Goal: Find specific page/section: Find specific page/section

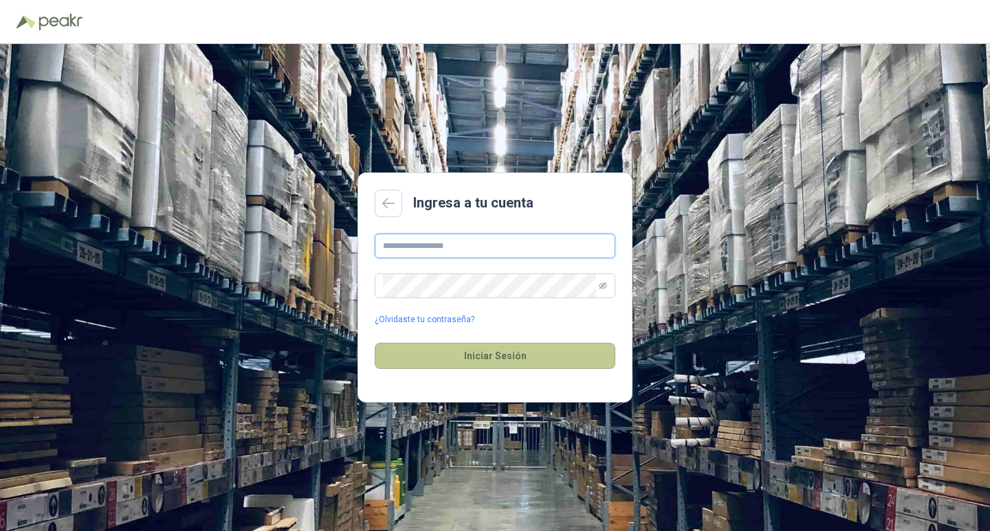
type input "**********"
click at [525, 357] on button "Iniciar Sesión" at bounding box center [495, 356] width 241 height 26
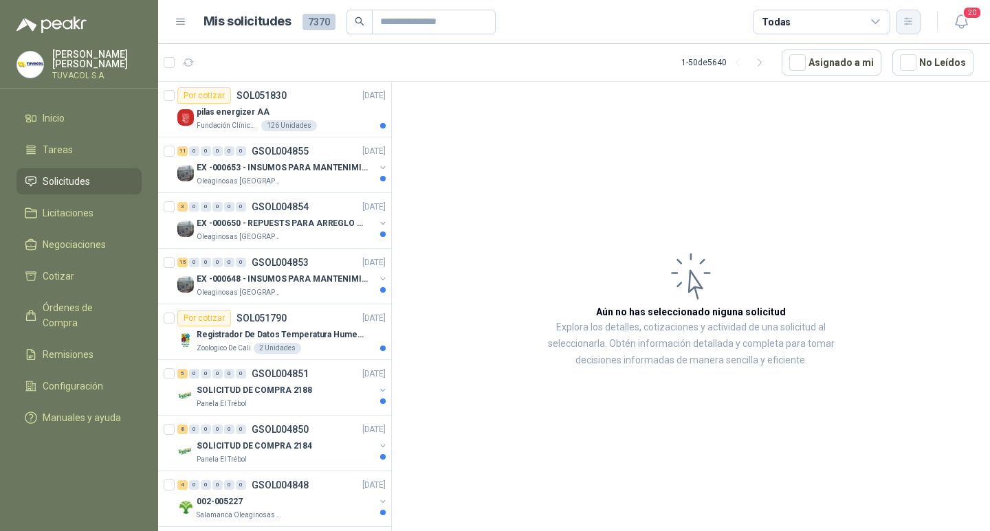
click at [896, 20] on button "button" at bounding box center [908, 22] width 25 height 25
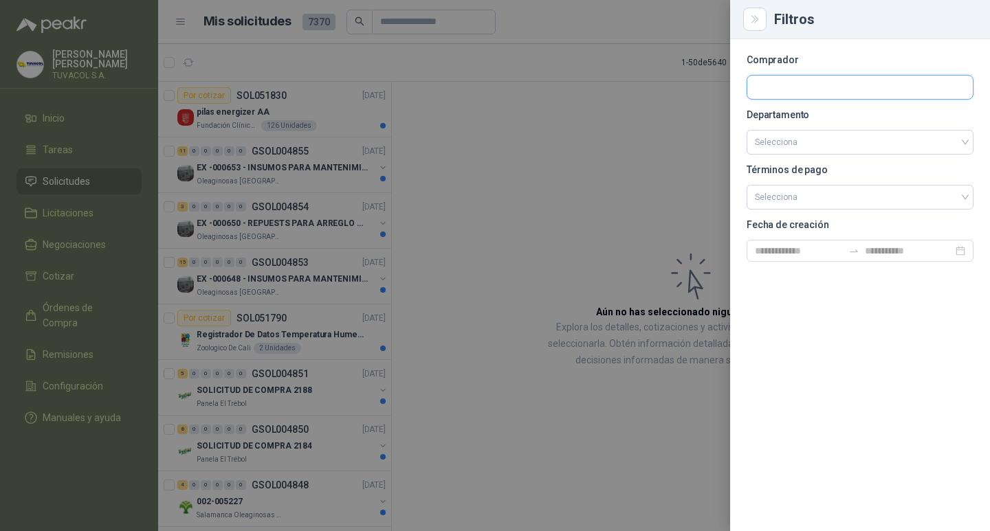
click at [814, 84] on input "text" at bounding box center [860, 87] width 226 height 23
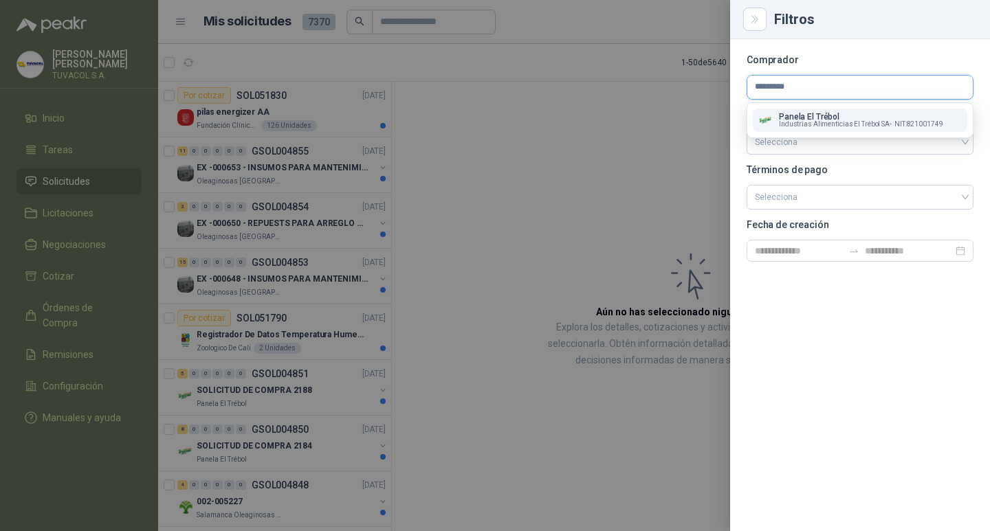
type input "*********"
click at [817, 121] on span "Industrias Alimenticias El Trébol SA -" at bounding box center [835, 124] width 113 height 7
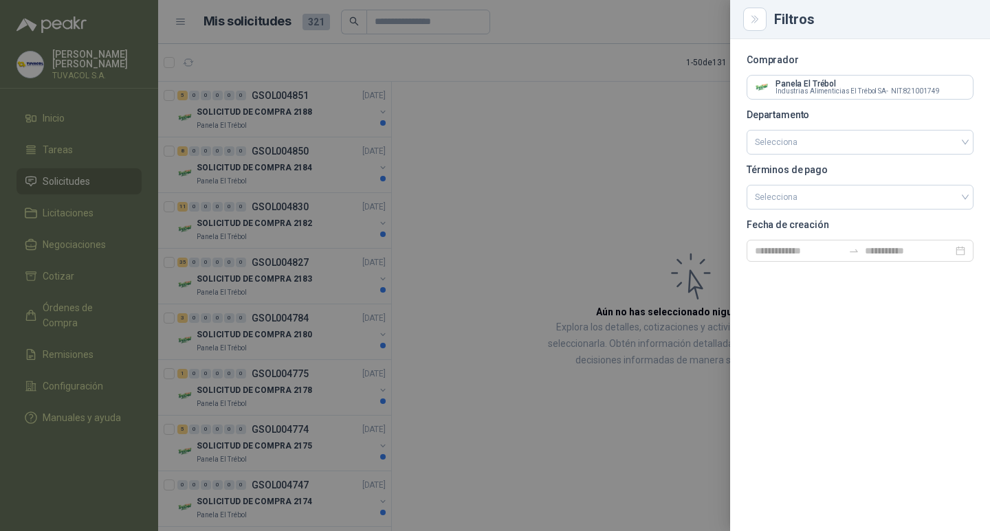
click at [594, 193] on div at bounding box center [495, 265] width 990 height 531
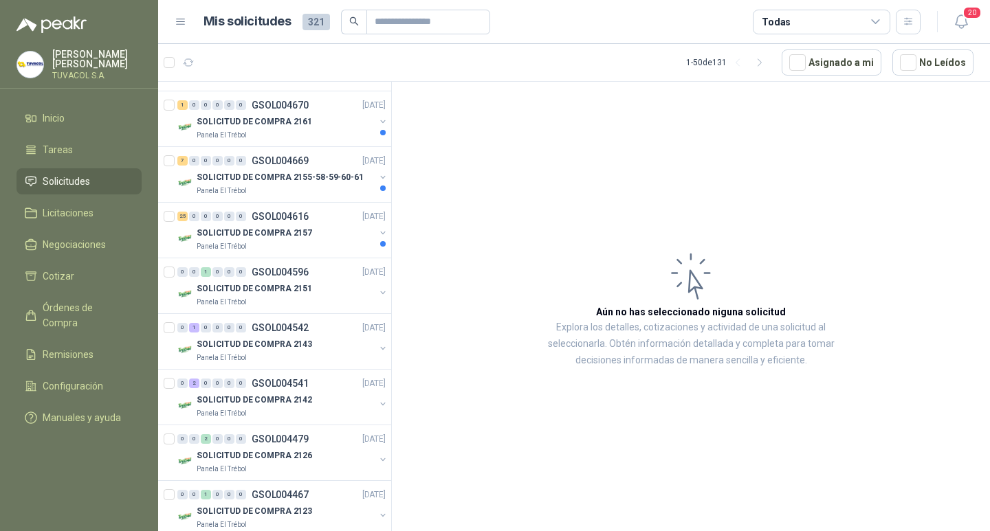
scroll to position [565, 0]
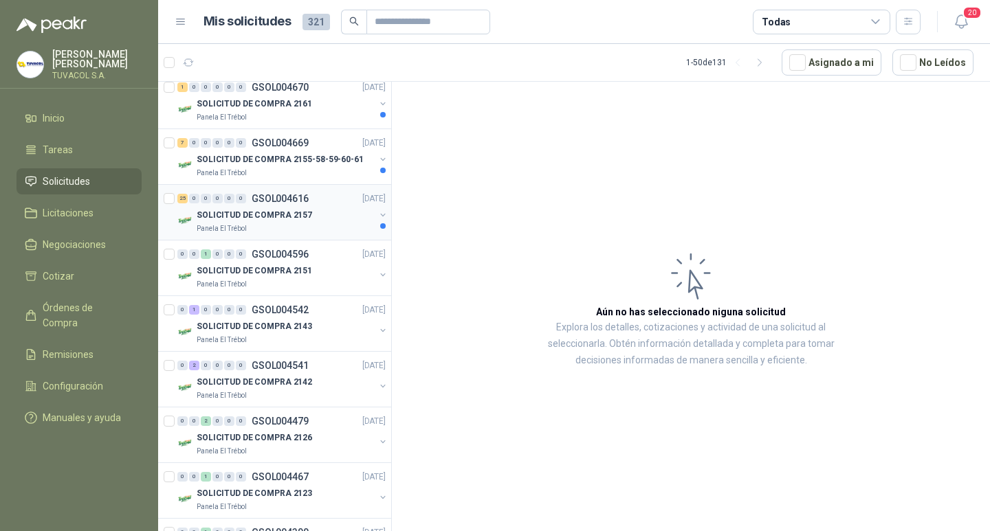
click at [276, 204] on div "25 0 0 0 0 0 GSOL004616 [DATE]" at bounding box center [282, 198] width 211 height 17
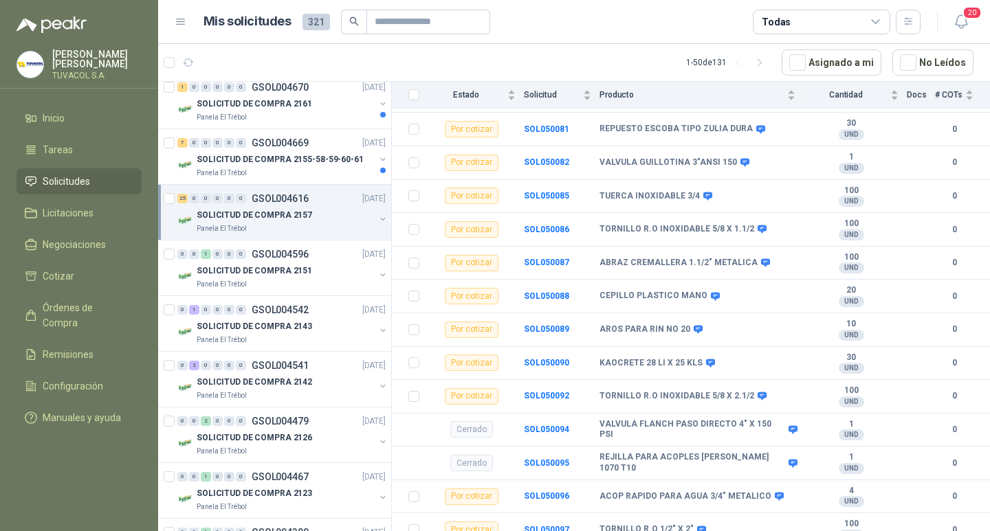
scroll to position [1017, 0]
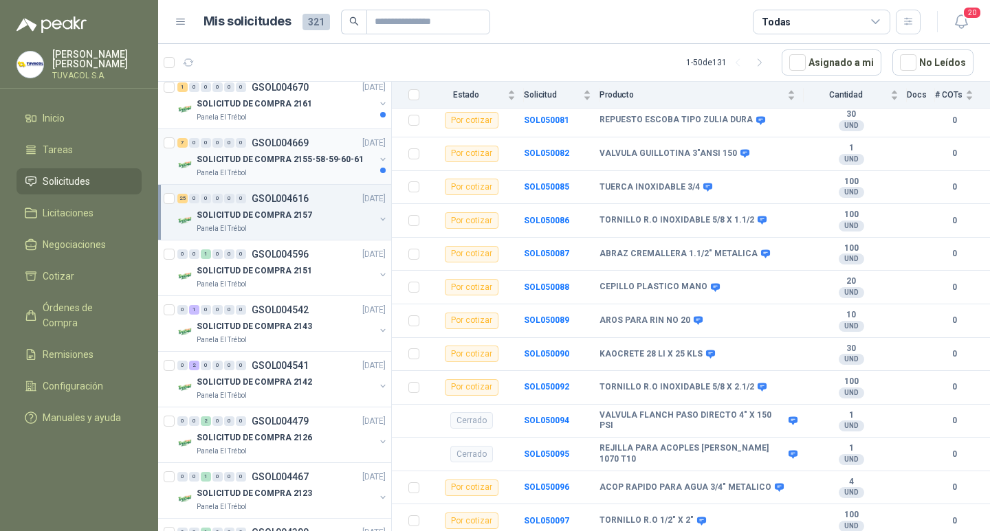
click at [285, 145] on p "GSOL004669" at bounding box center [280, 143] width 57 height 10
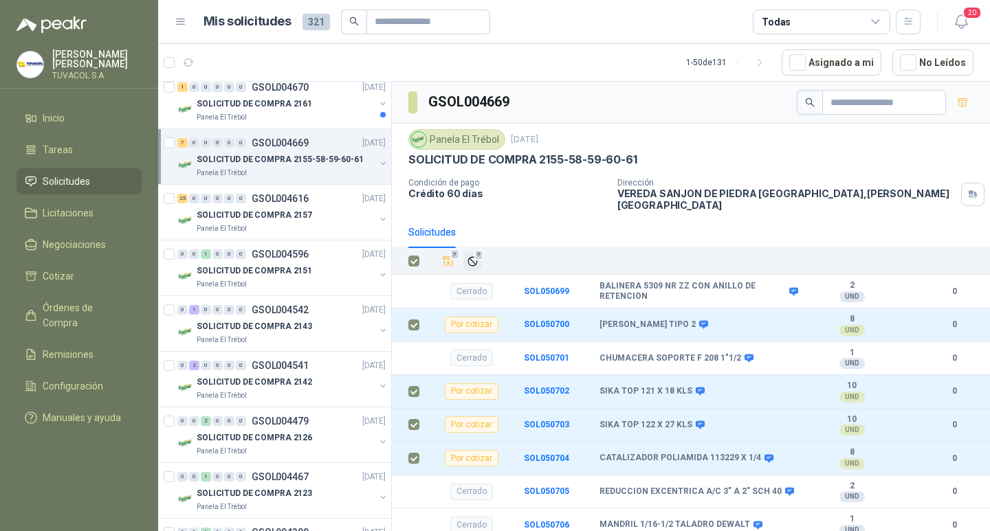
click at [466, 254] on button "7" at bounding box center [472, 261] width 19 height 19
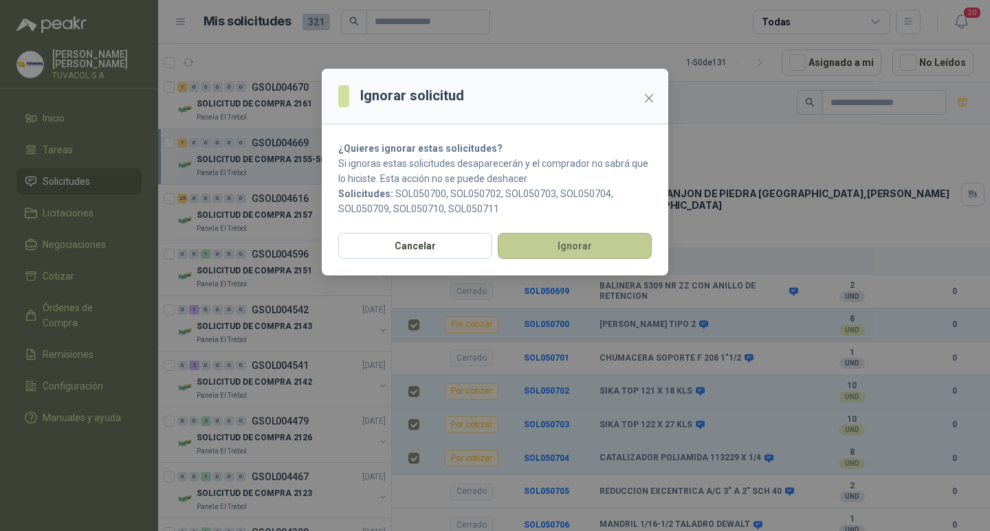
click at [562, 241] on button "Ignorar" at bounding box center [575, 246] width 154 height 26
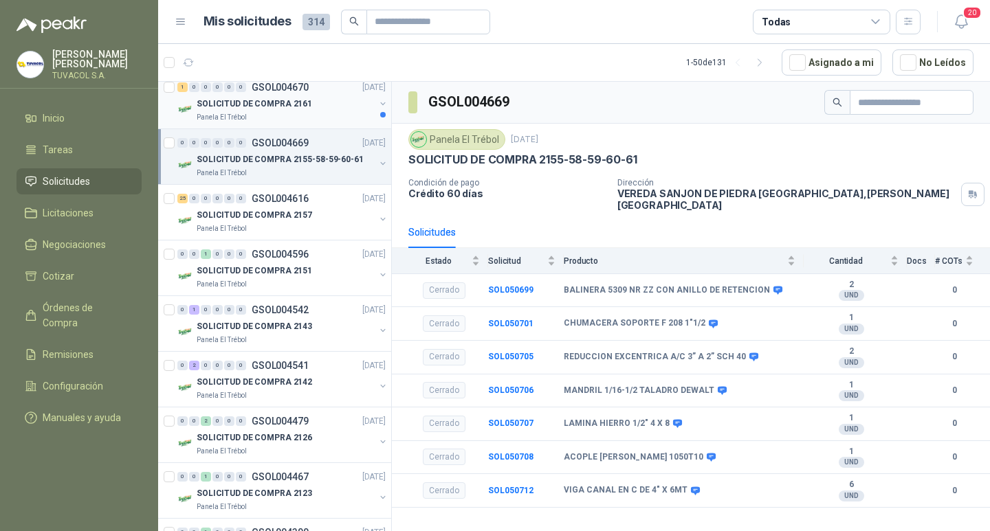
click at [299, 101] on p "SOLICITUD DE COMPRA 2161" at bounding box center [255, 104] width 116 height 13
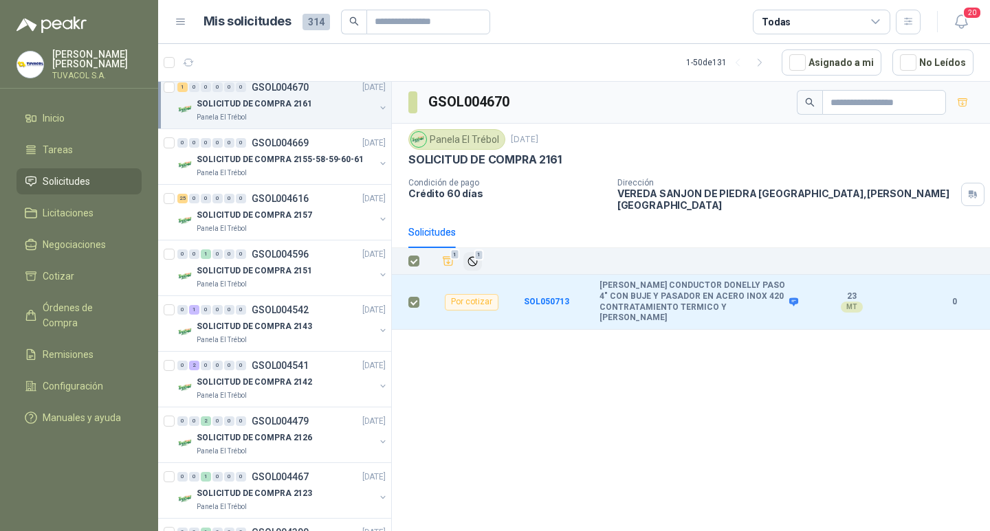
click at [474, 259] on icon "Ignorar" at bounding box center [473, 262] width 12 height 12
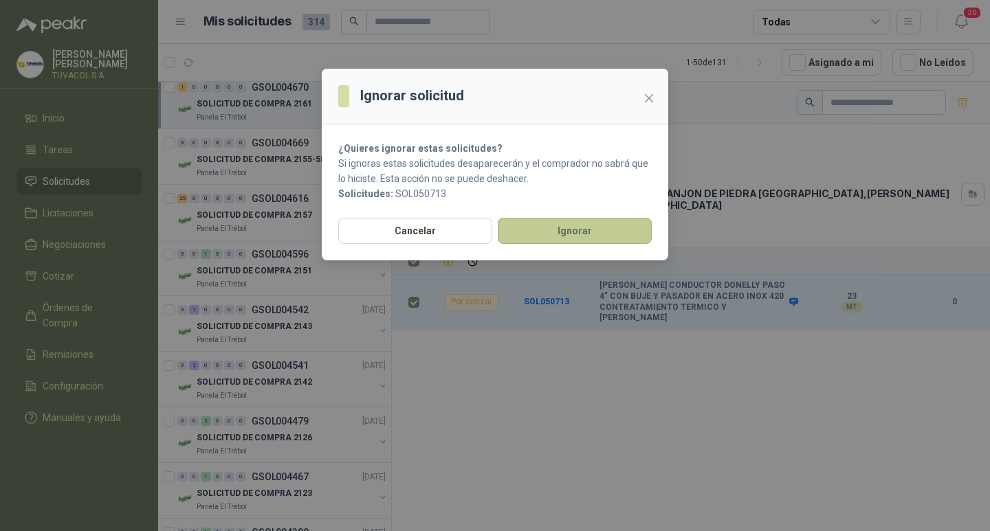
click at [602, 239] on button "Ignorar" at bounding box center [575, 231] width 154 height 26
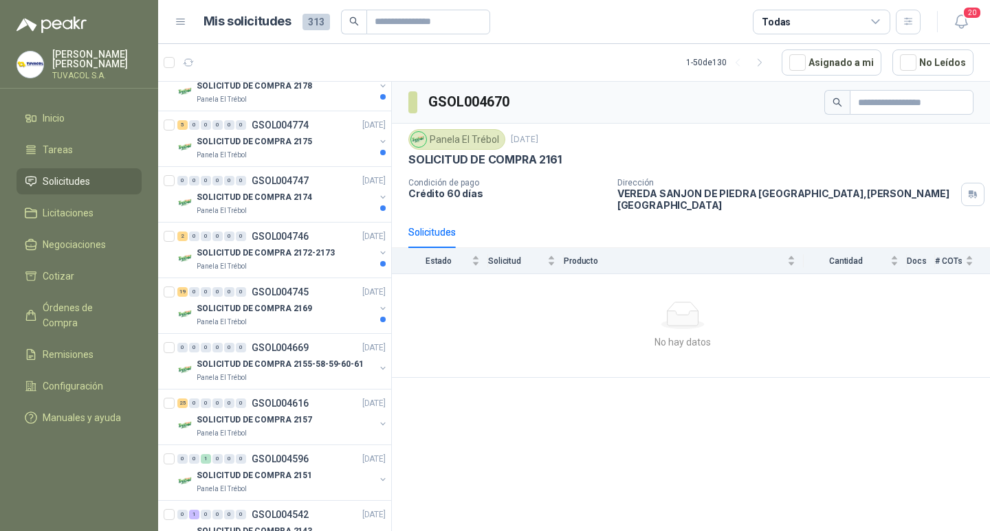
scroll to position [300, 0]
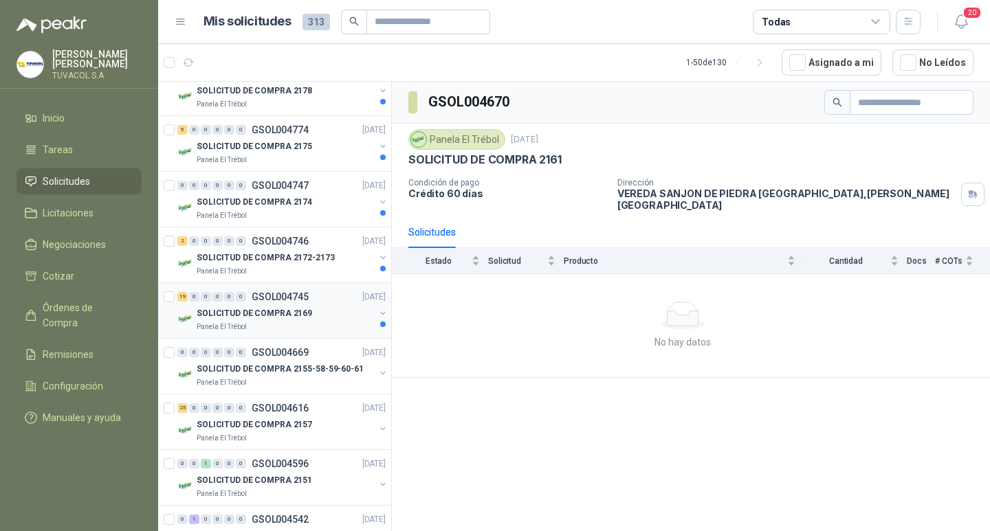
click at [318, 305] on div "19 0 0 0 0 0 GSOL004745 [DATE]" at bounding box center [282, 297] width 211 height 17
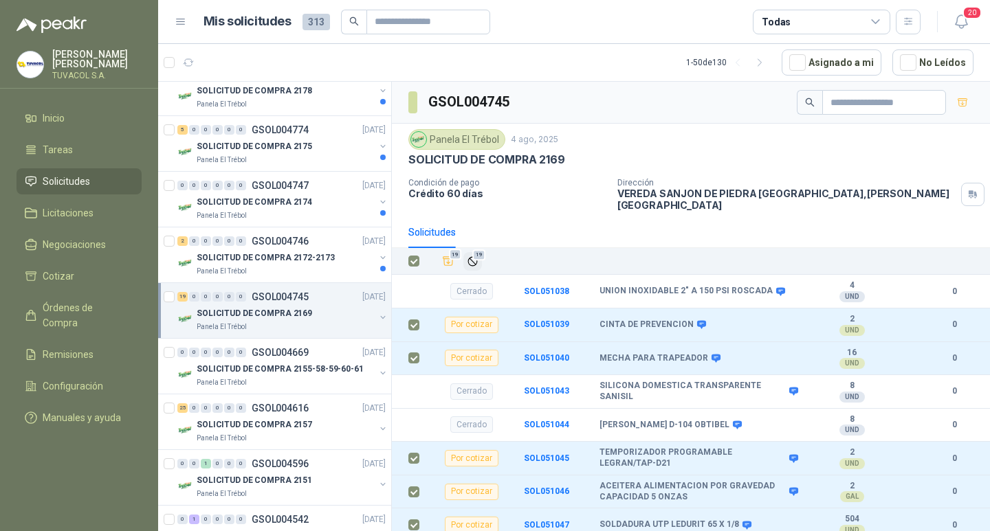
click at [481, 255] on span "19" at bounding box center [478, 255] width 13 height 11
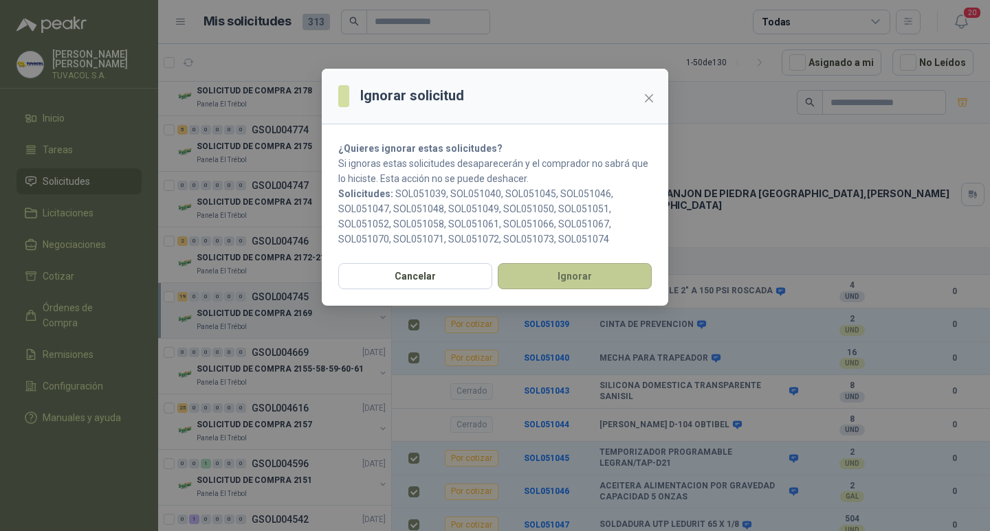
click at [572, 269] on button "Ignorar" at bounding box center [575, 276] width 154 height 26
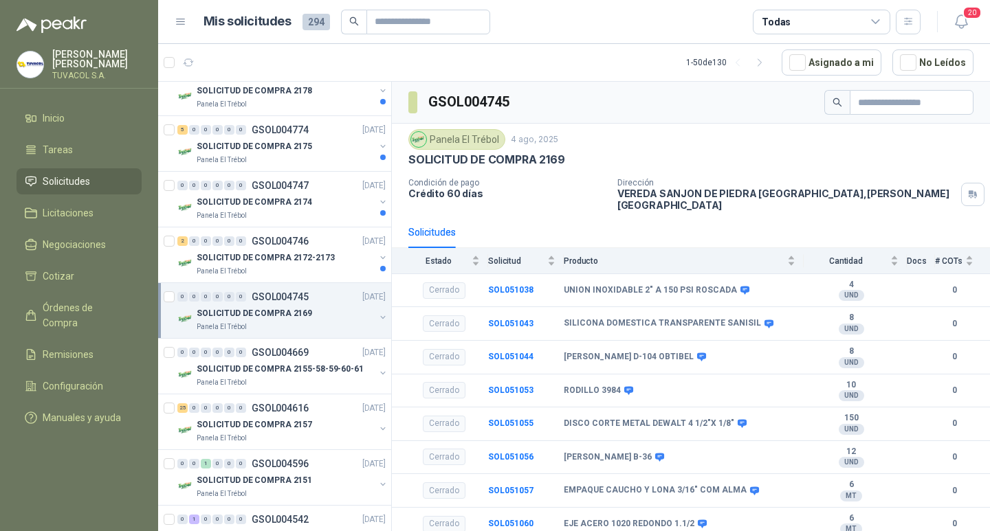
scroll to position [70, 0]
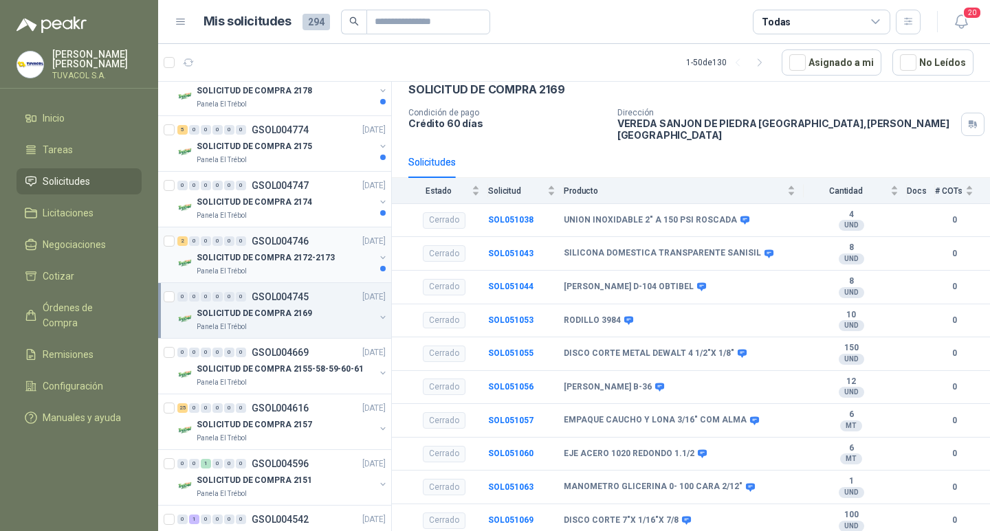
click at [286, 250] on div "SOLICITUD DE COMPRA 2172-2173" at bounding box center [286, 258] width 178 height 17
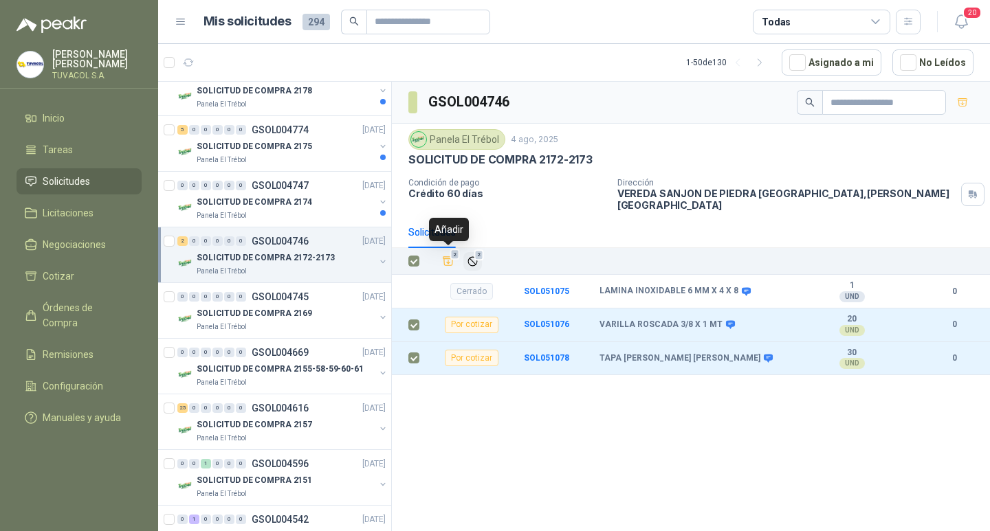
click at [473, 256] on icon "Ignorar" at bounding box center [473, 262] width 12 height 12
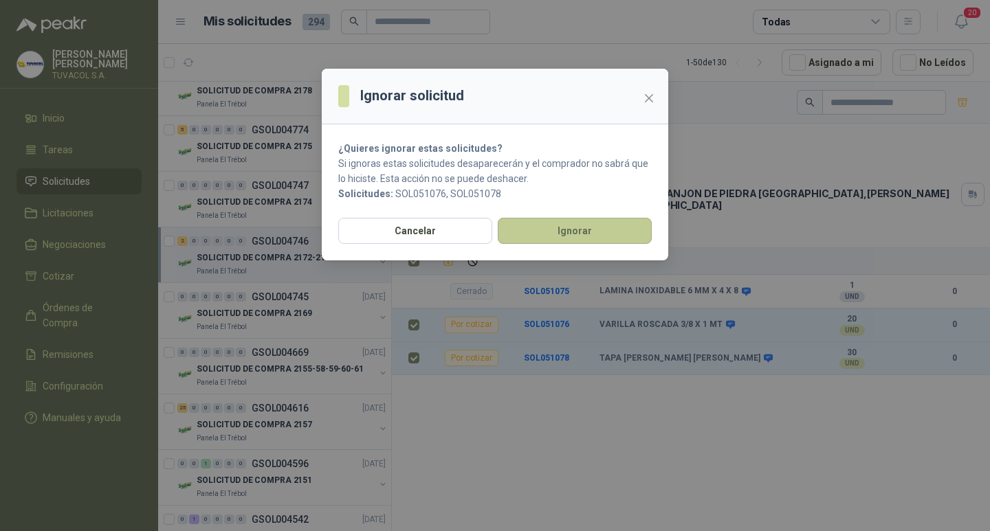
click at [604, 237] on button "Ignorar" at bounding box center [575, 231] width 154 height 26
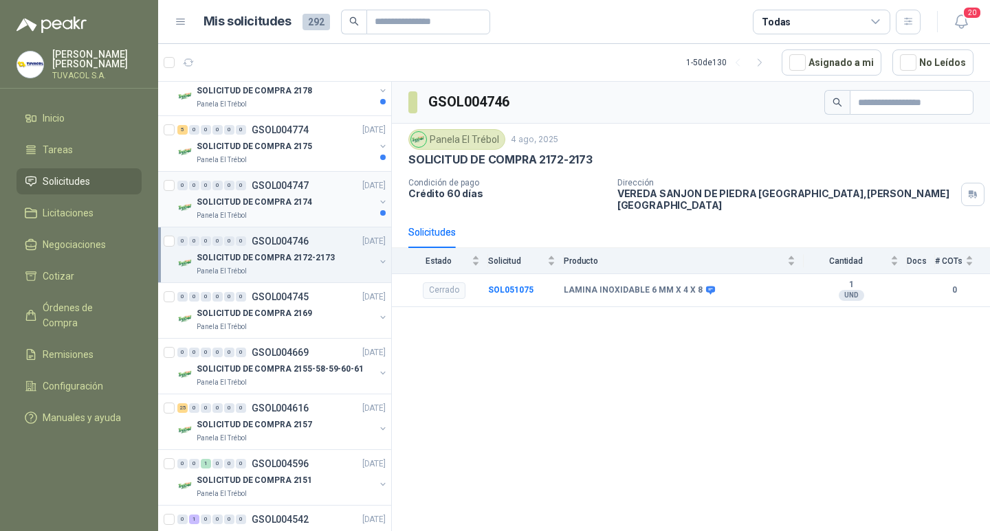
click at [286, 202] on p "SOLICITUD DE COMPRA 2174" at bounding box center [255, 202] width 116 height 13
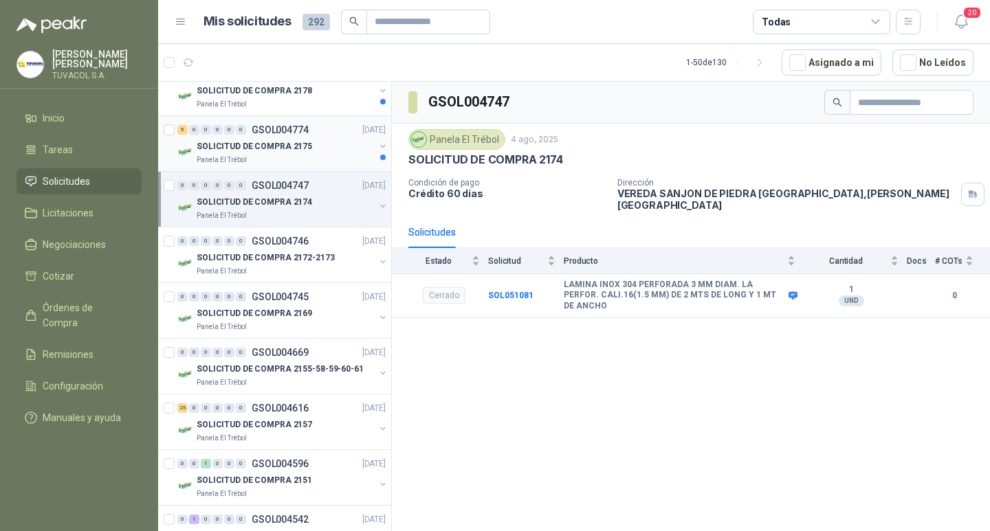
click at [300, 142] on p "SOLICITUD DE COMPRA 2175" at bounding box center [255, 146] width 116 height 13
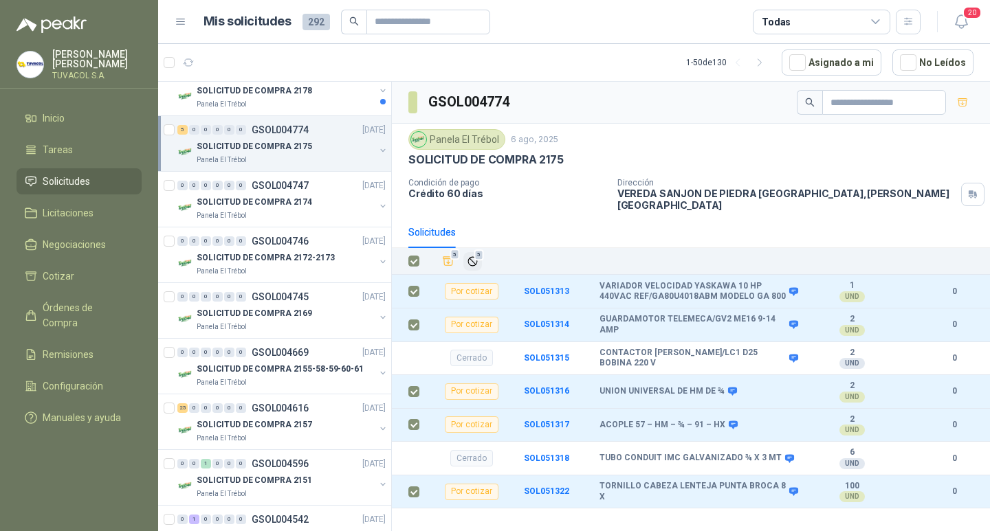
click at [476, 256] on span "5" at bounding box center [479, 255] width 10 height 11
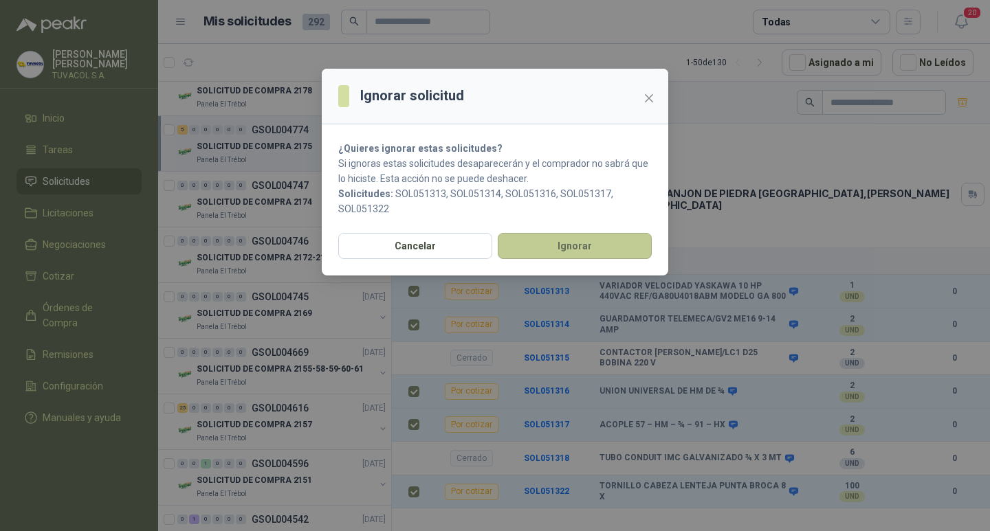
click at [604, 250] on button "Ignorar" at bounding box center [575, 246] width 154 height 26
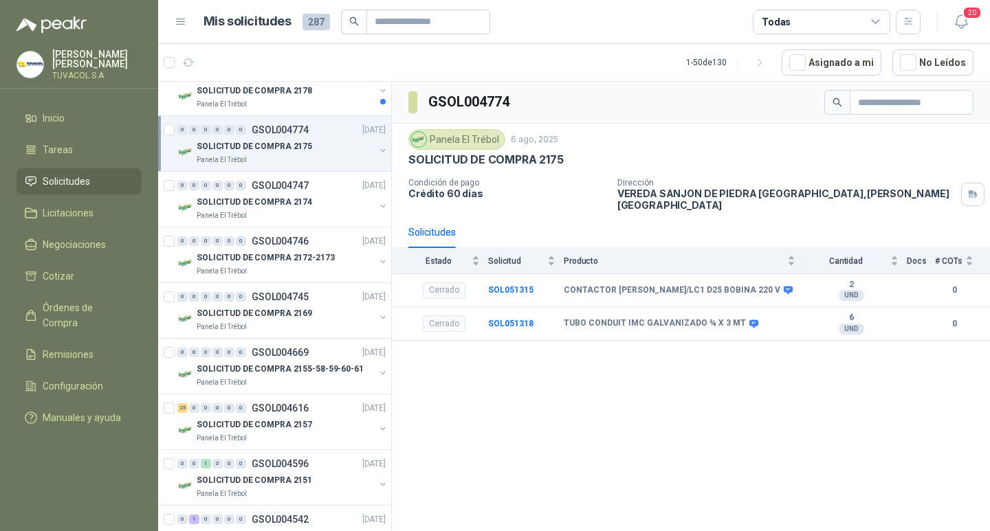
drag, startPoint x: 385, startPoint y: 188, endPoint x: 386, endPoint y: 177, distance: 11.0
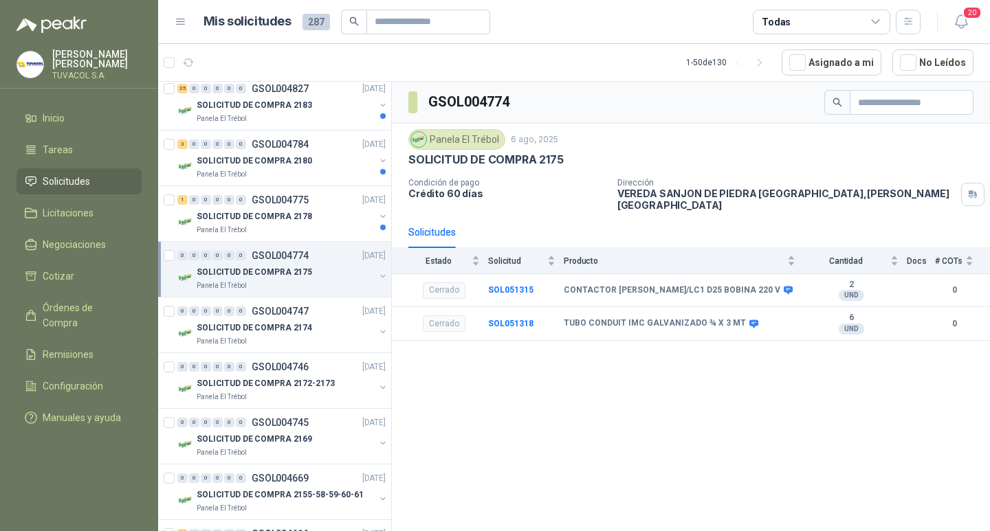
scroll to position [165, 0]
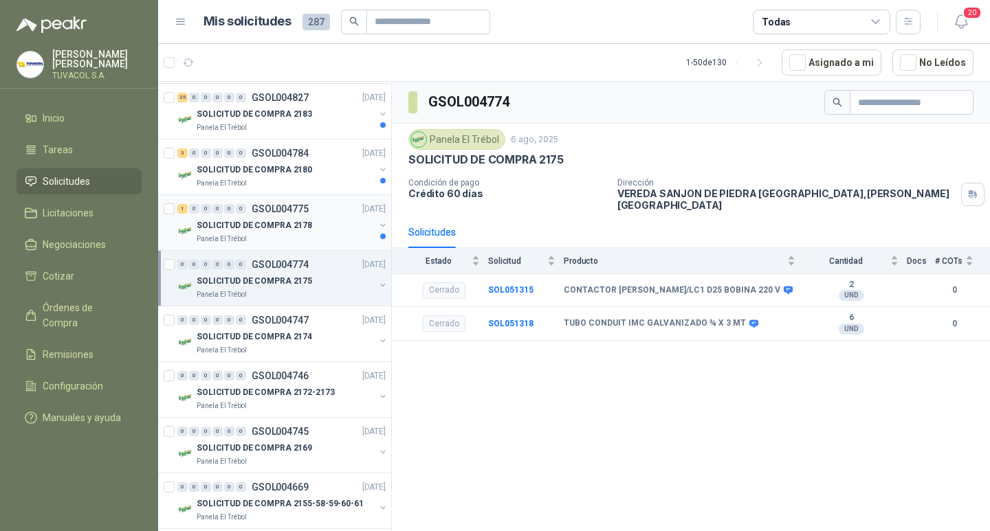
click at [304, 216] on div "1 0 0 0 0 0 GSOL004775 [DATE]" at bounding box center [282, 209] width 211 height 17
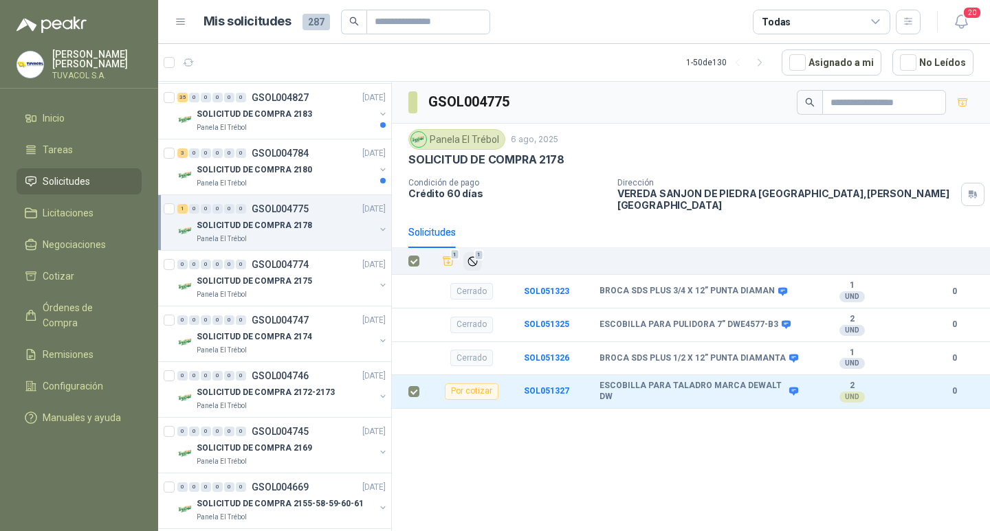
click at [477, 256] on span "1" at bounding box center [479, 255] width 10 height 11
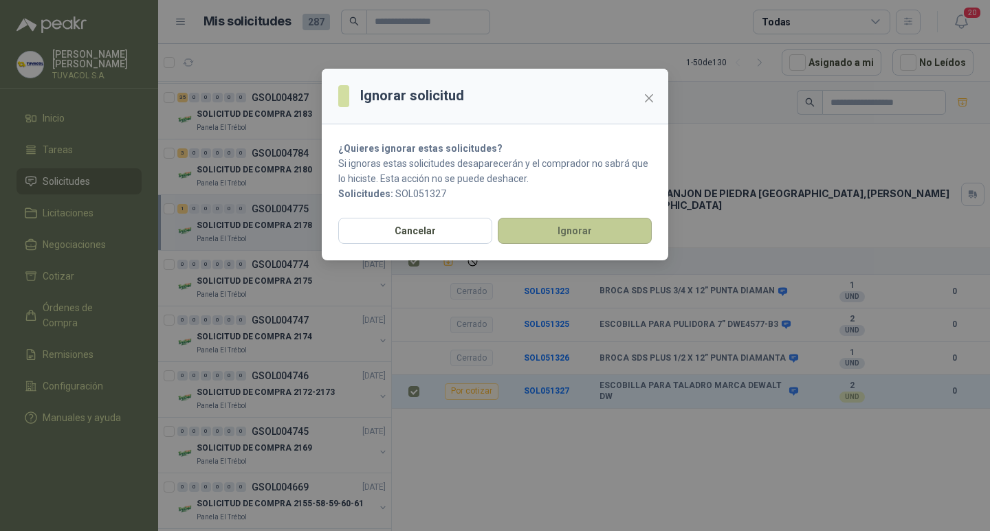
click at [596, 234] on button "Ignorar" at bounding box center [575, 231] width 154 height 26
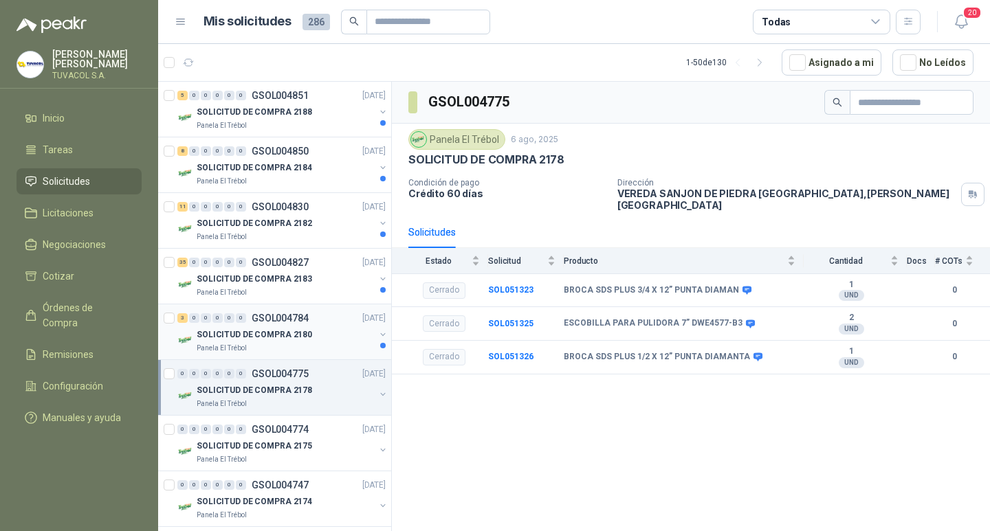
click at [302, 332] on p "SOLICITUD DE COMPRA 2180" at bounding box center [255, 335] width 116 height 13
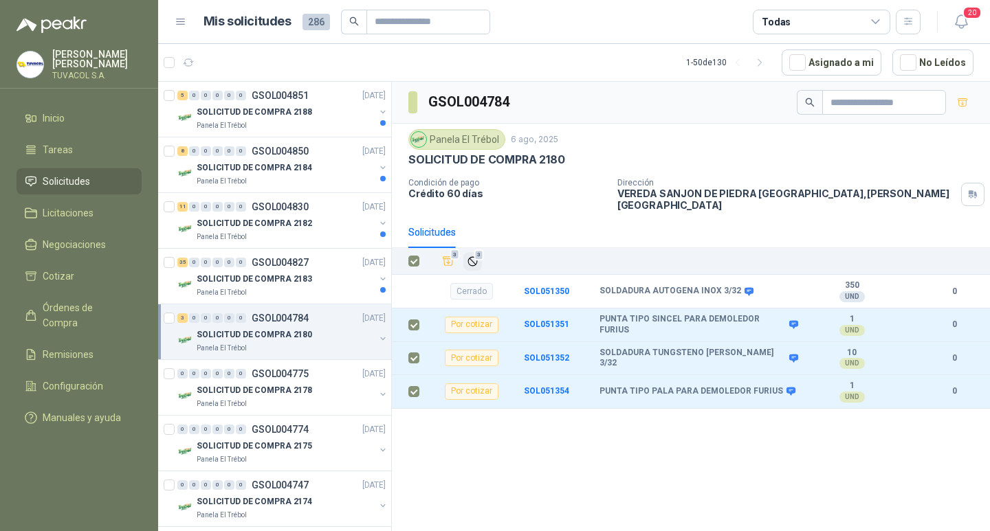
click at [468, 256] on icon "Ignorar" at bounding box center [473, 262] width 12 height 12
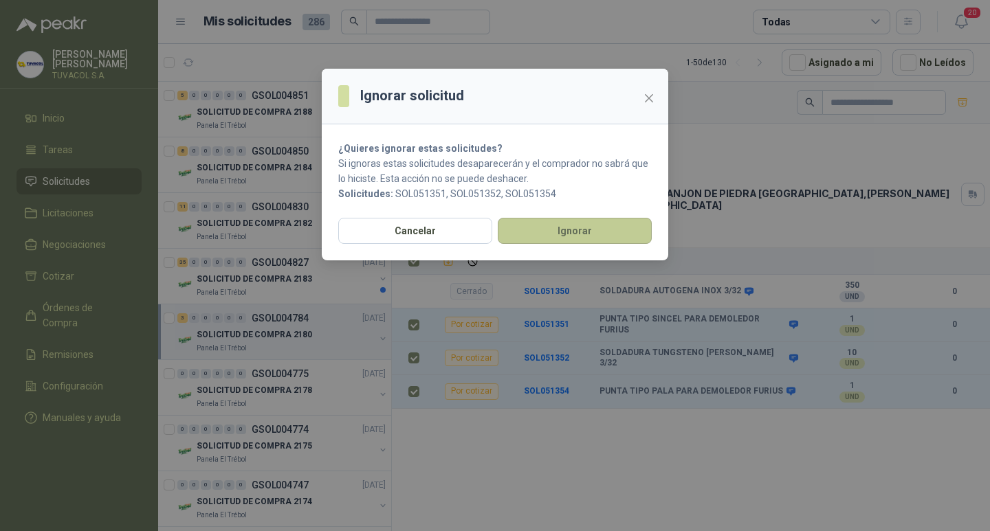
click at [610, 236] on button "Ignorar" at bounding box center [575, 231] width 154 height 26
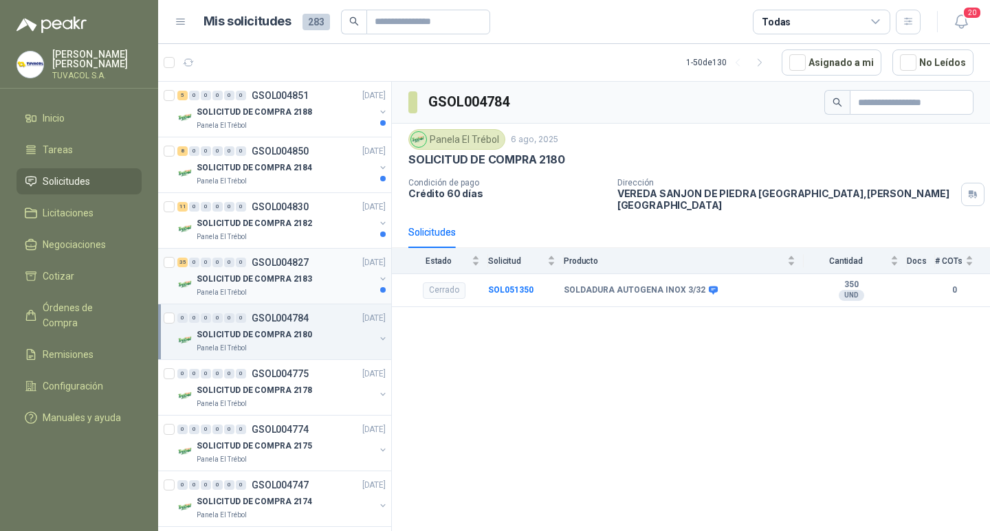
click at [312, 281] on div "SOLICITUD DE COMPRA 2183" at bounding box center [286, 279] width 178 height 17
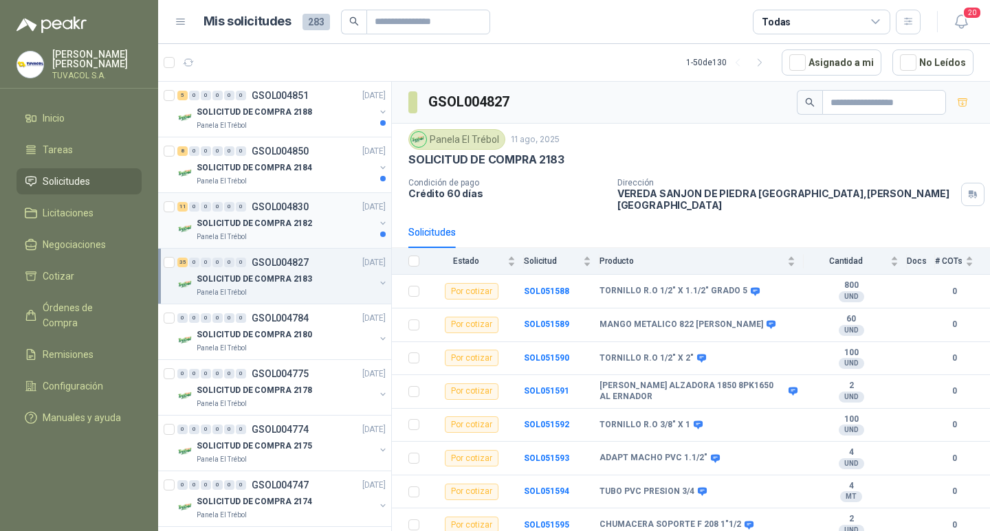
click at [301, 226] on p "SOLICITUD DE COMPRA 2182" at bounding box center [255, 223] width 116 height 13
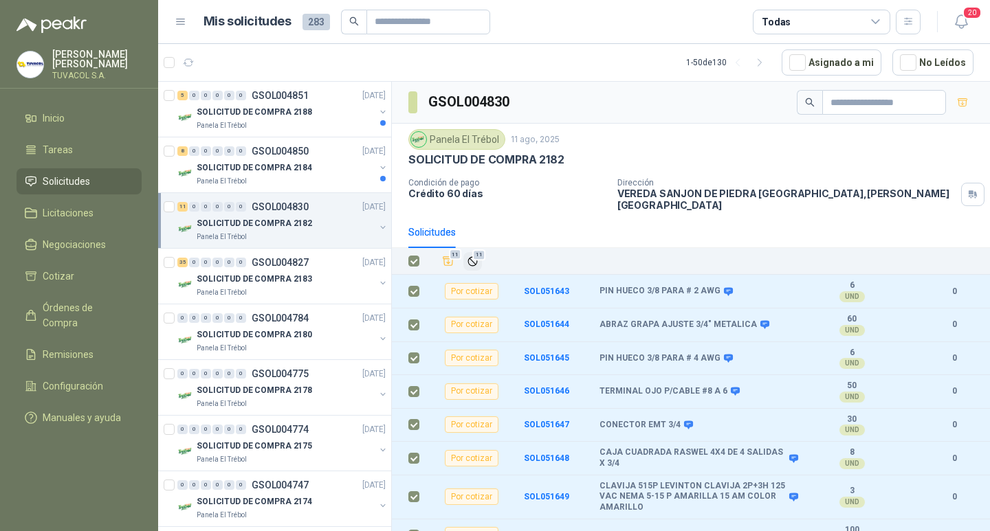
click at [478, 257] on span "11" at bounding box center [478, 255] width 13 height 11
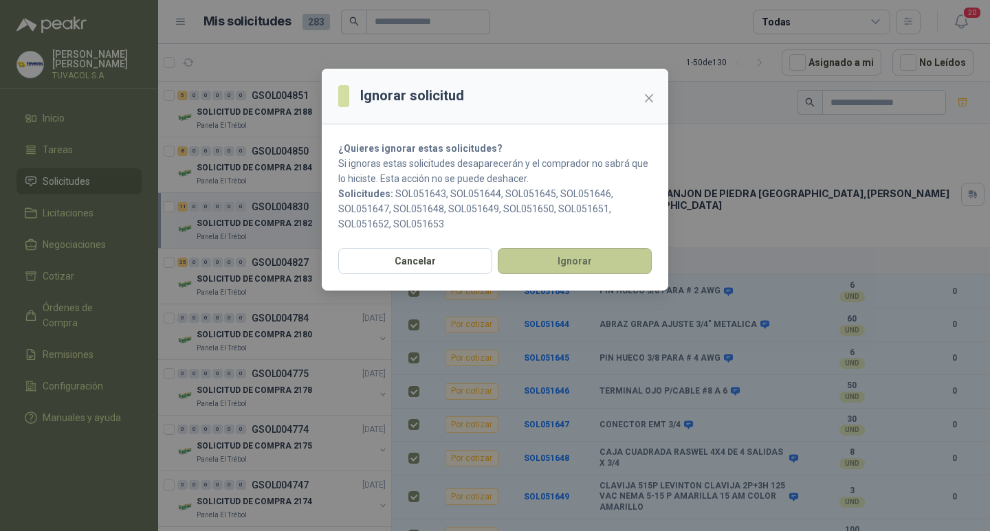
click at [597, 254] on button "Ignorar" at bounding box center [575, 261] width 154 height 26
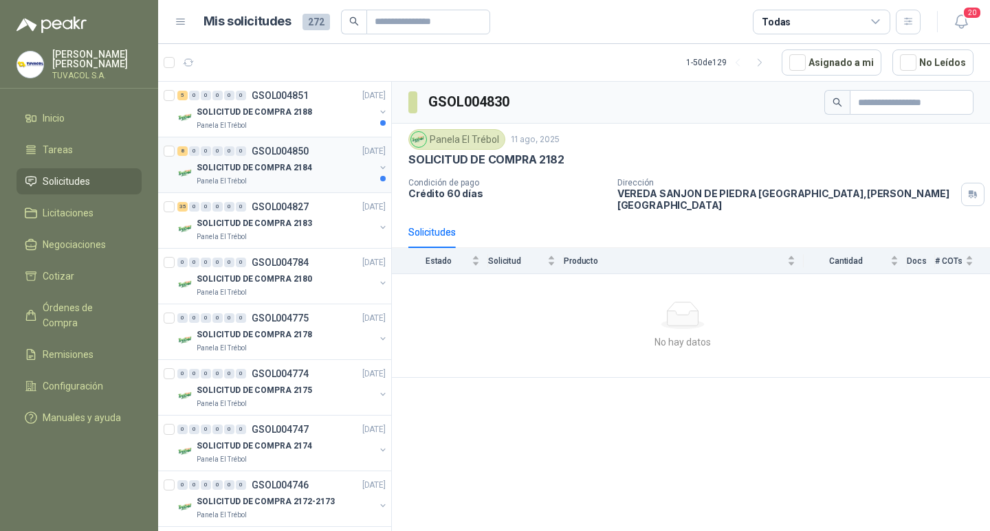
click at [296, 178] on div "Panela El Trébol" at bounding box center [286, 181] width 178 height 11
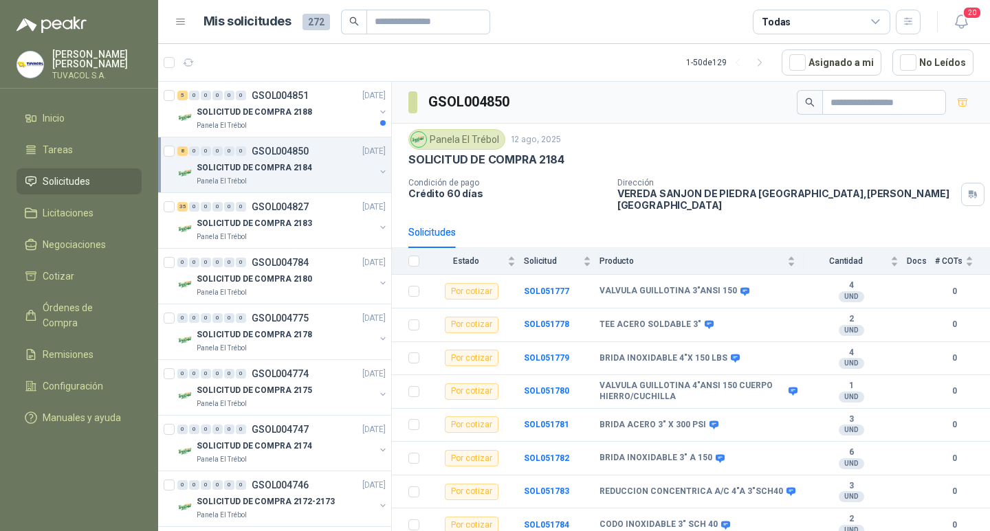
scroll to position [4, 0]
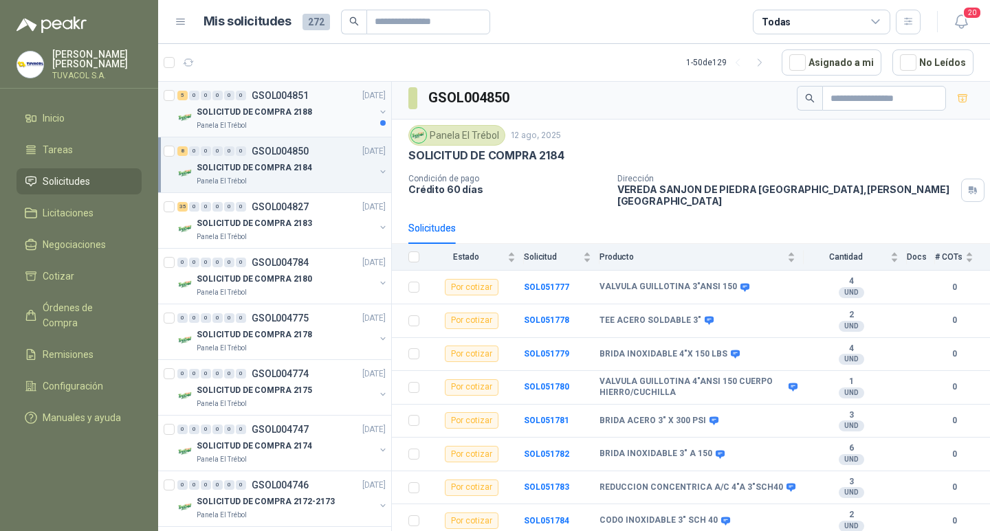
click at [281, 114] on p "SOLICITUD DE COMPRA 2188" at bounding box center [255, 112] width 116 height 13
